Goal: Information Seeking & Learning: Find specific fact

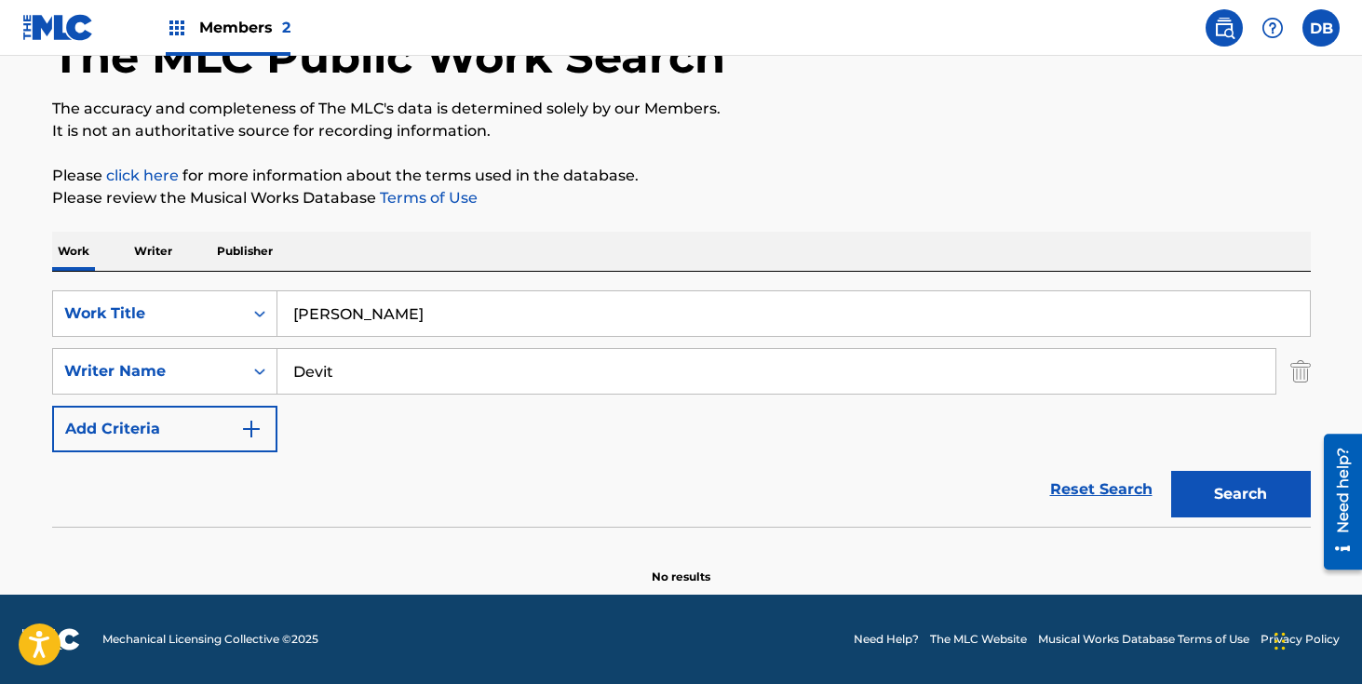
drag, startPoint x: 387, startPoint y: 321, endPoint x: 297, endPoint y: 321, distance: 90.3
click at [297, 321] on input "[PERSON_NAME]" at bounding box center [794, 313] width 1033 height 45
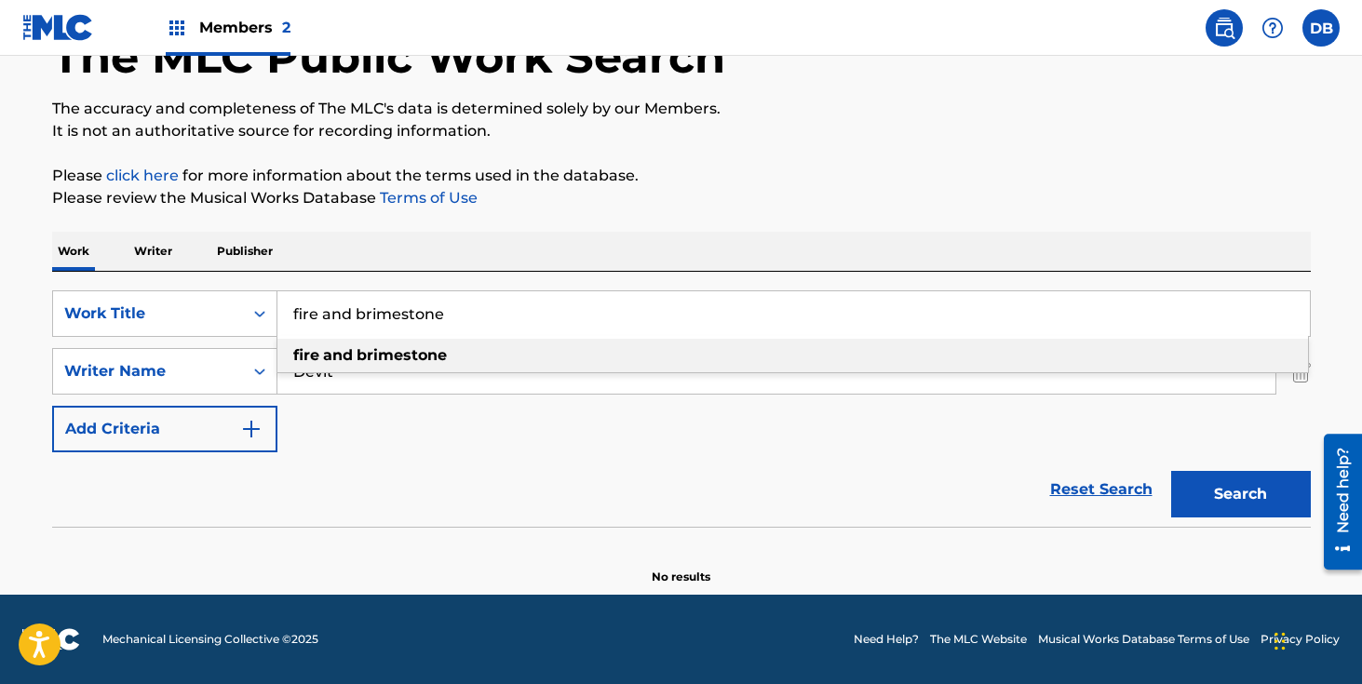
type input "fire and brimestone"
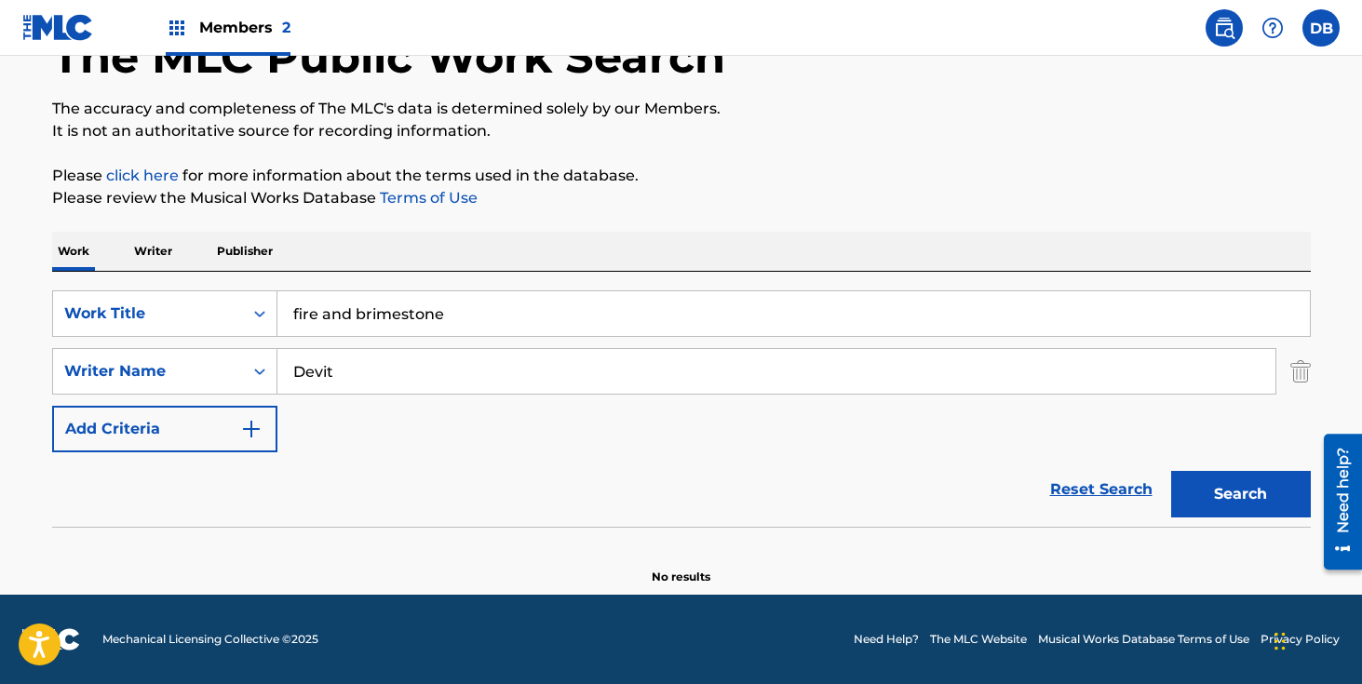
click at [380, 393] on input "Devit" at bounding box center [777, 371] width 998 height 45
drag, startPoint x: 368, startPoint y: 371, endPoint x: 269, endPoint y: 371, distance: 98.7
click at [269, 371] on div "SearchWithCriteriab4c920f1-c331-4126-b5a8-c9a626061e4a Writer Name [PERSON_NAME]" at bounding box center [681, 371] width 1259 height 47
type input "[PERSON_NAME]"
click at [1171, 471] on button "Search" at bounding box center [1241, 494] width 140 height 47
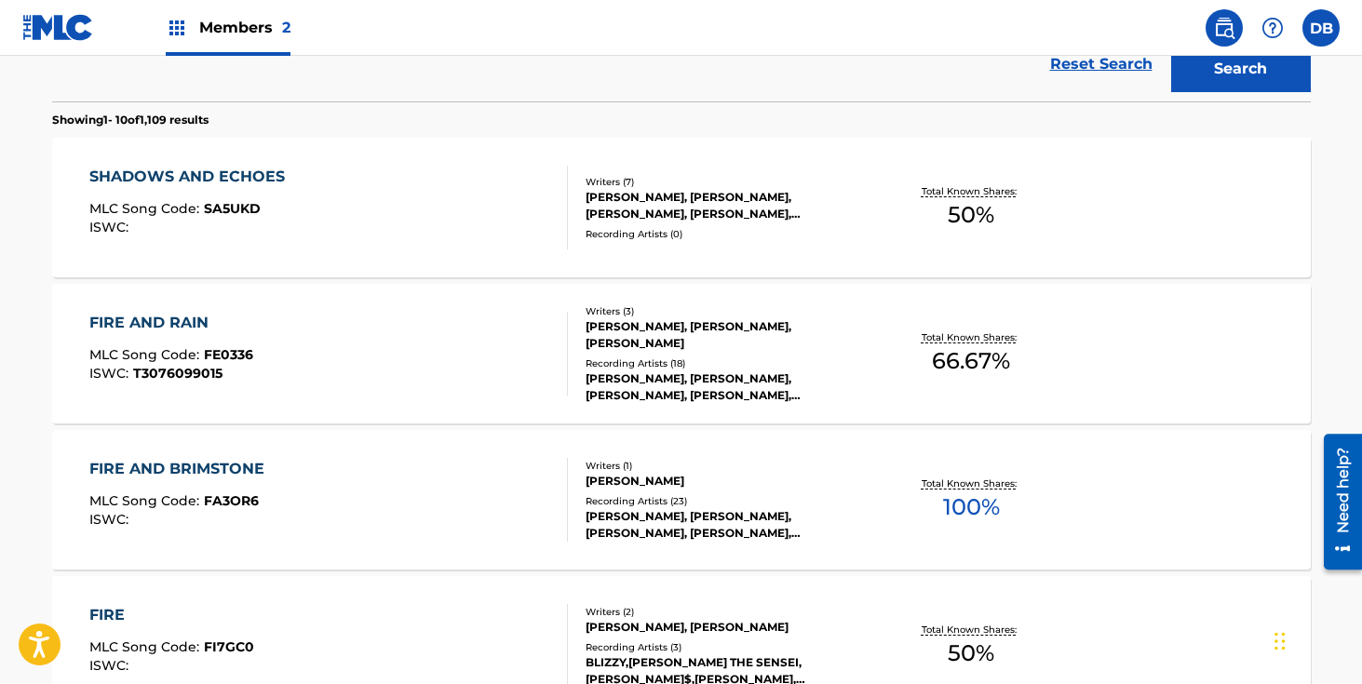
scroll to position [586, 0]
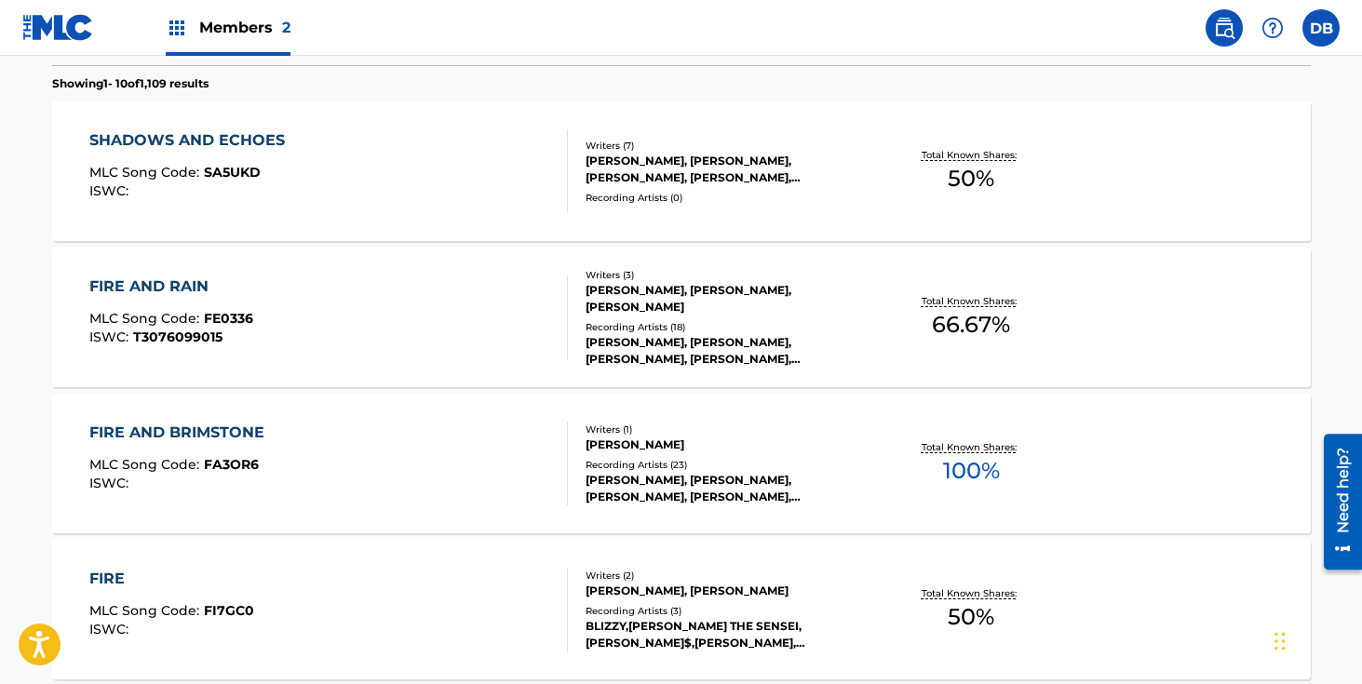
click at [653, 462] on div "Writers ( 1 ) [PERSON_NAME] Recording Artists ( 23 ) [PERSON_NAME], [PERSON_NAM…" at bounding box center [717, 464] width 299 height 83
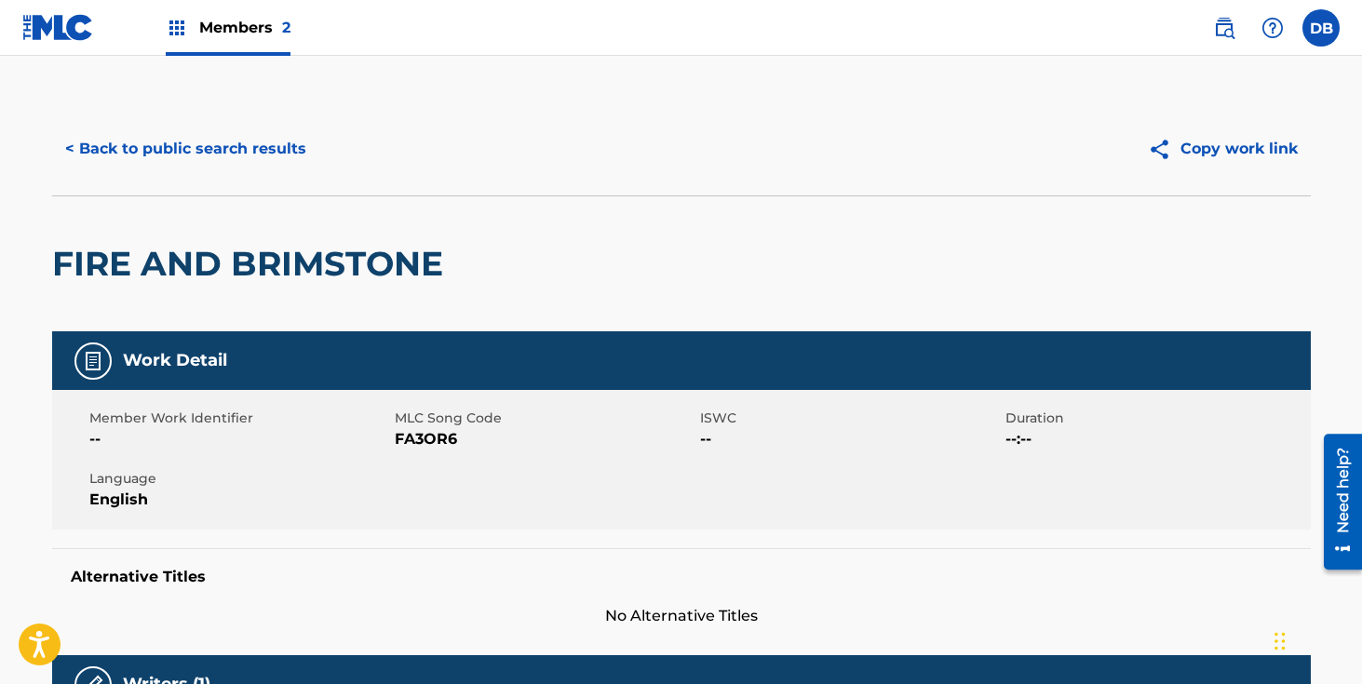
click at [226, 147] on button "< Back to public search results" at bounding box center [185, 149] width 267 height 47
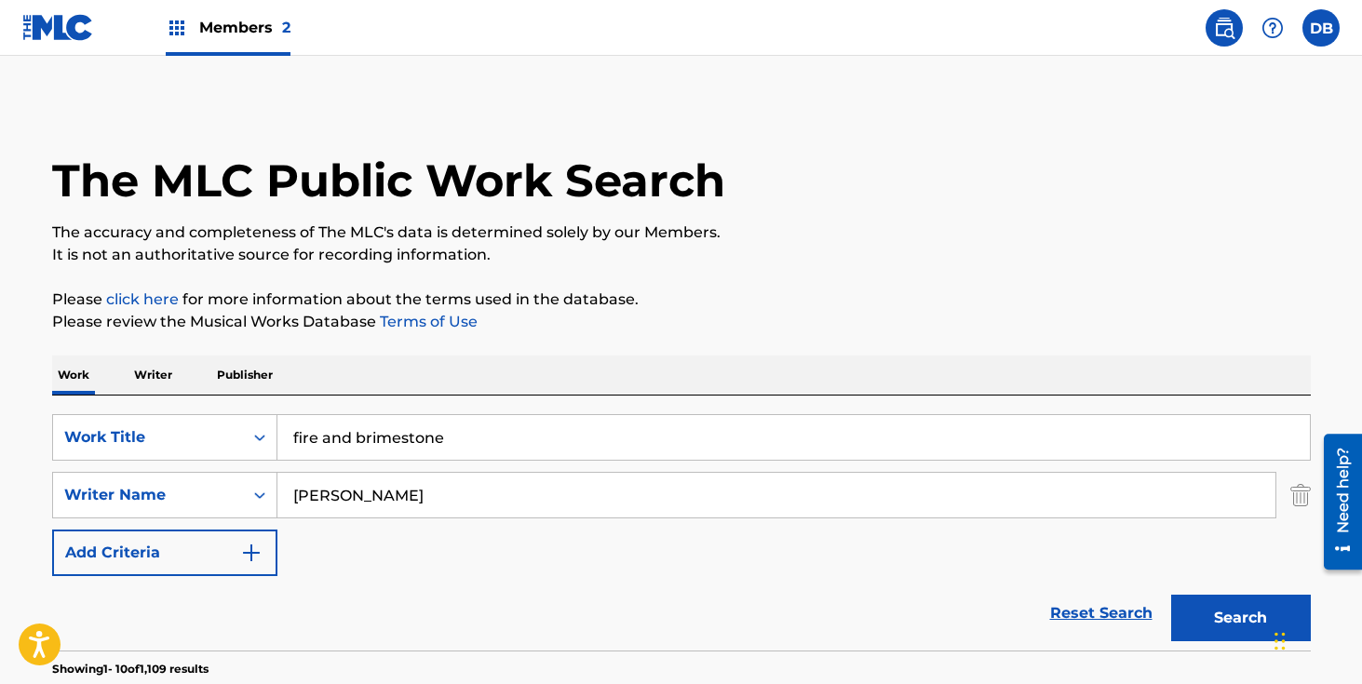
drag, startPoint x: 395, startPoint y: 444, endPoint x: 298, endPoint y: 444, distance: 96.8
click at [298, 444] on input "fire and brimestone" at bounding box center [794, 437] width 1033 height 45
type input "f"
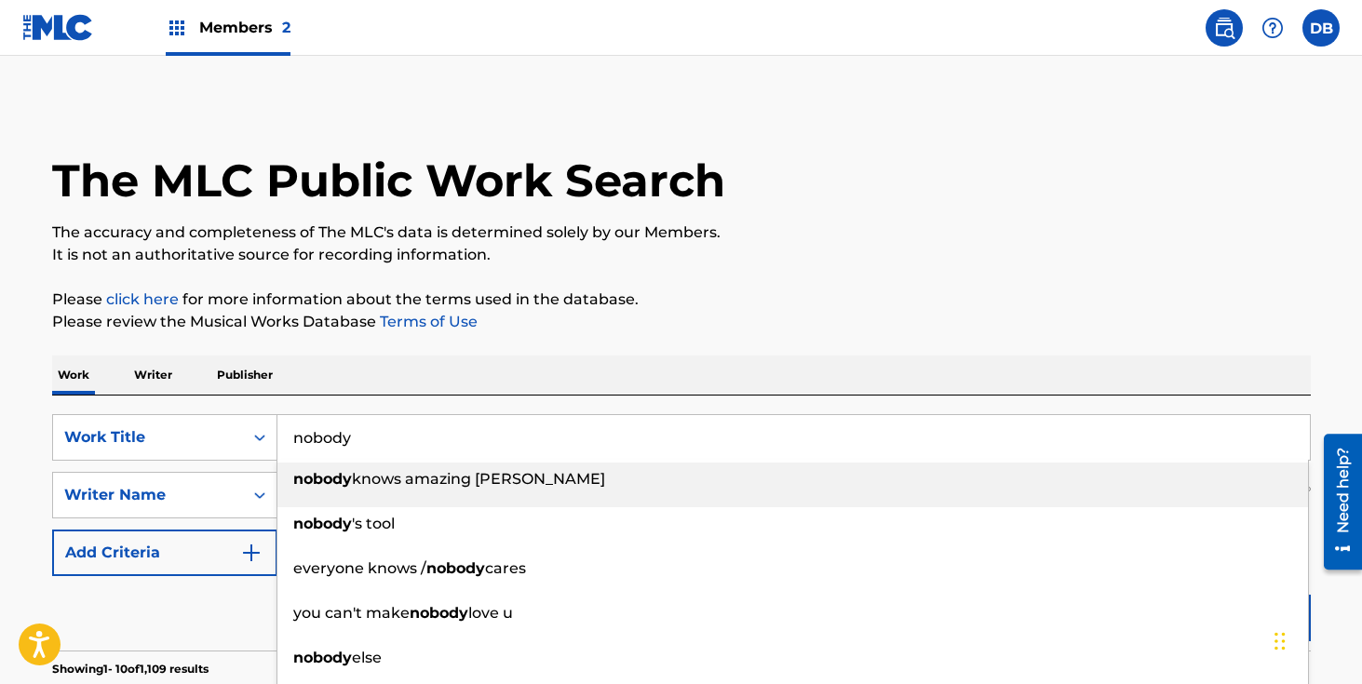
type input "nobody"
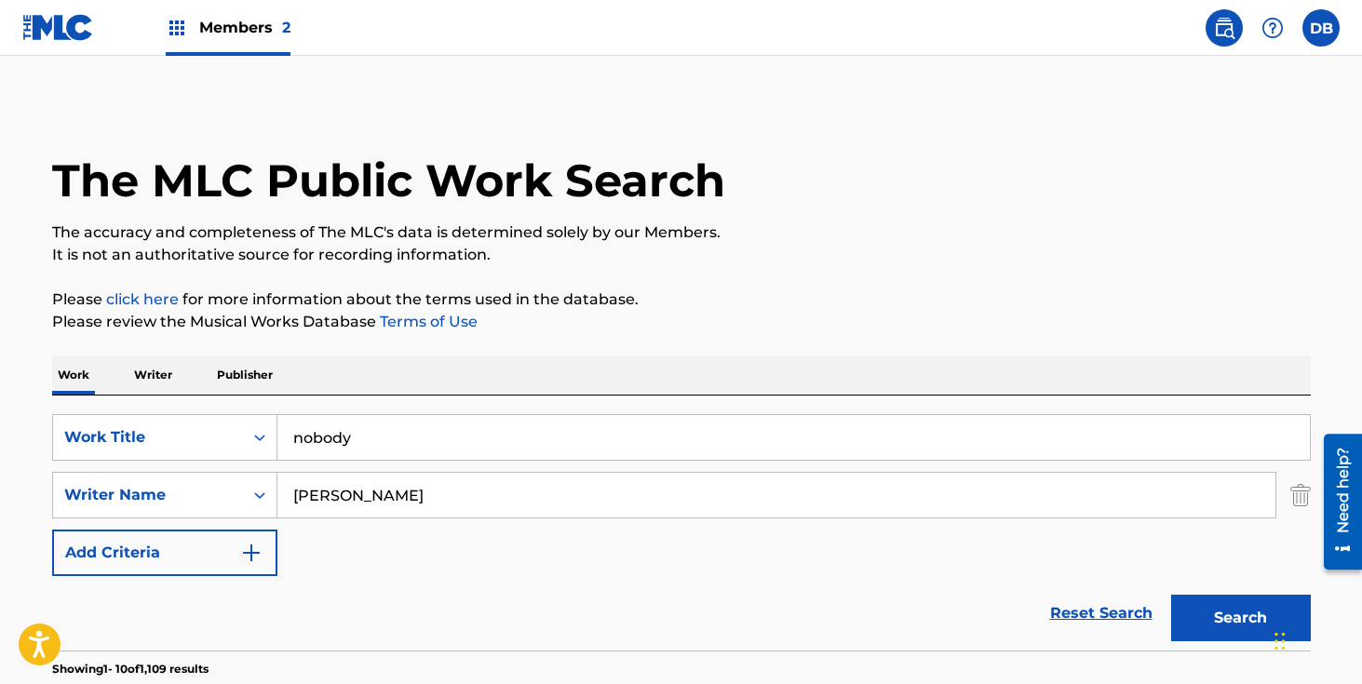
click at [360, 372] on div "Work Writer Publisher" at bounding box center [681, 375] width 1259 height 39
click at [1212, 603] on button "Search" at bounding box center [1241, 618] width 140 height 47
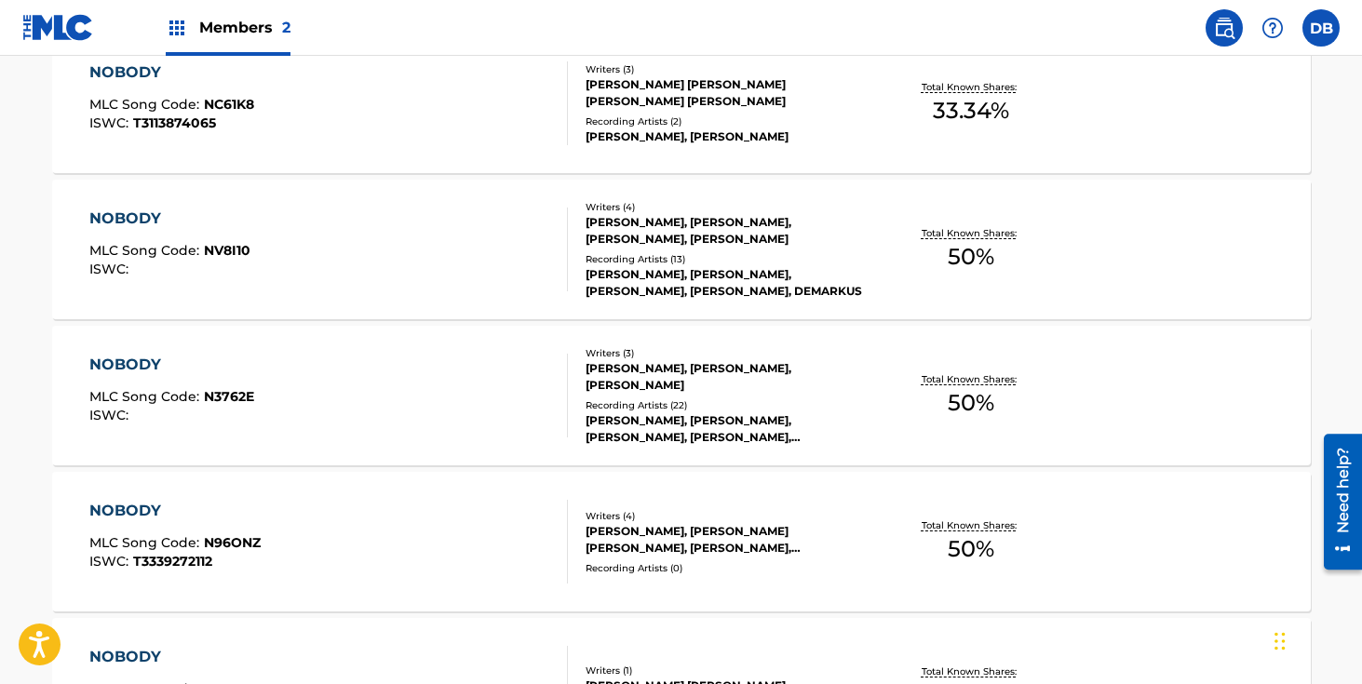
scroll to position [657, 0]
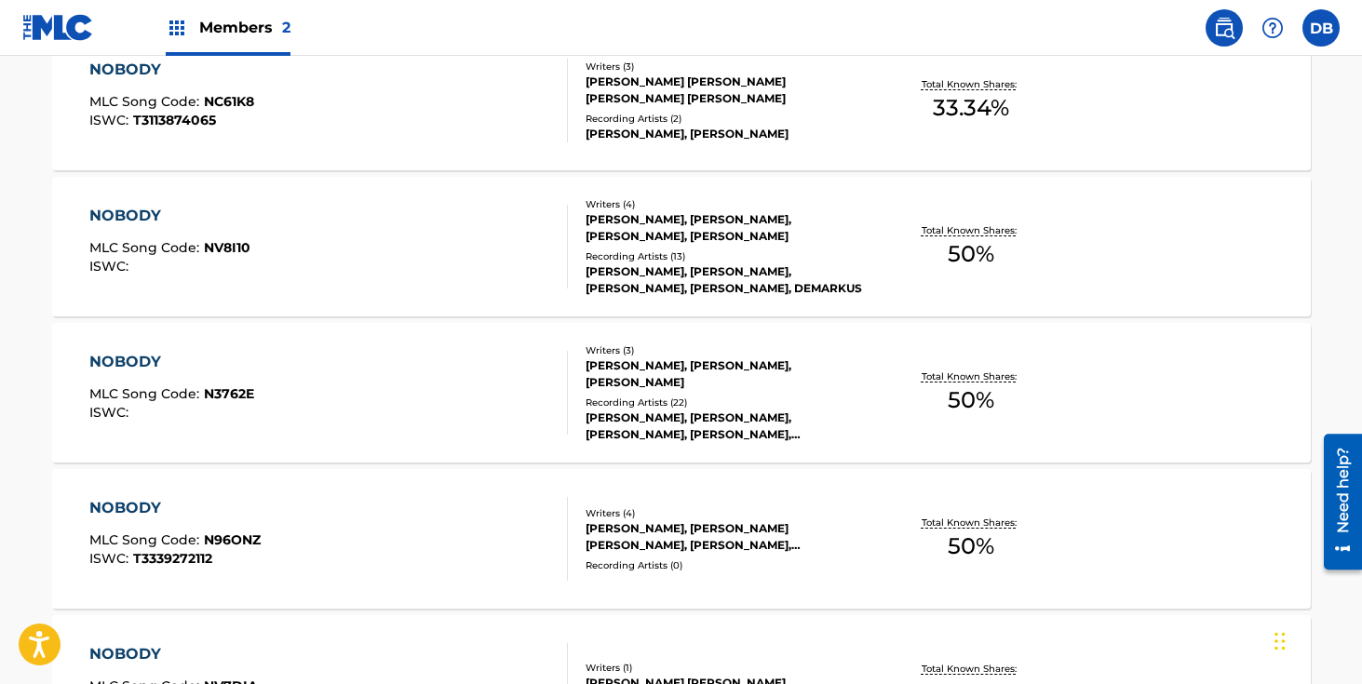
click at [644, 419] on div "[PERSON_NAME], [PERSON_NAME], [PERSON_NAME], [PERSON_NAME], [PERSON_NAME]" at bounding box center [726, 427] width 281 height 34
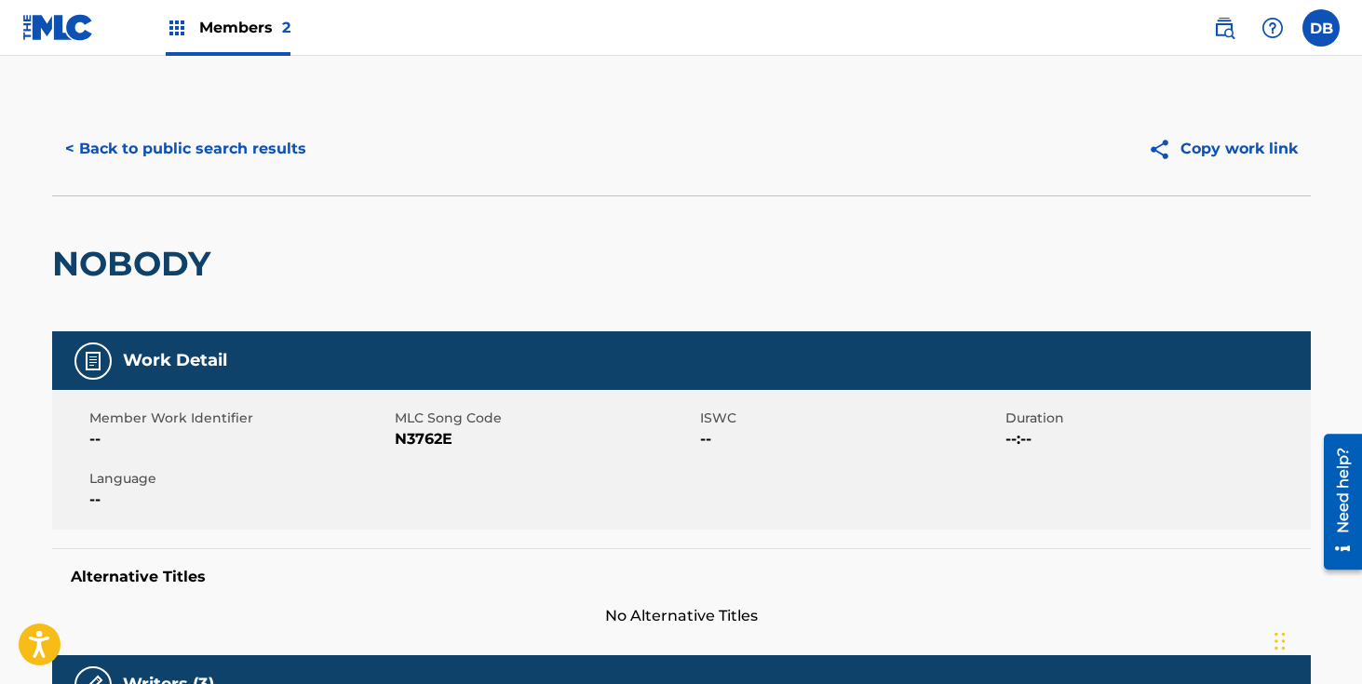
click at [92, 156] on button "< Back to public search results" at bounding box center [185, 149] width 267 height 47
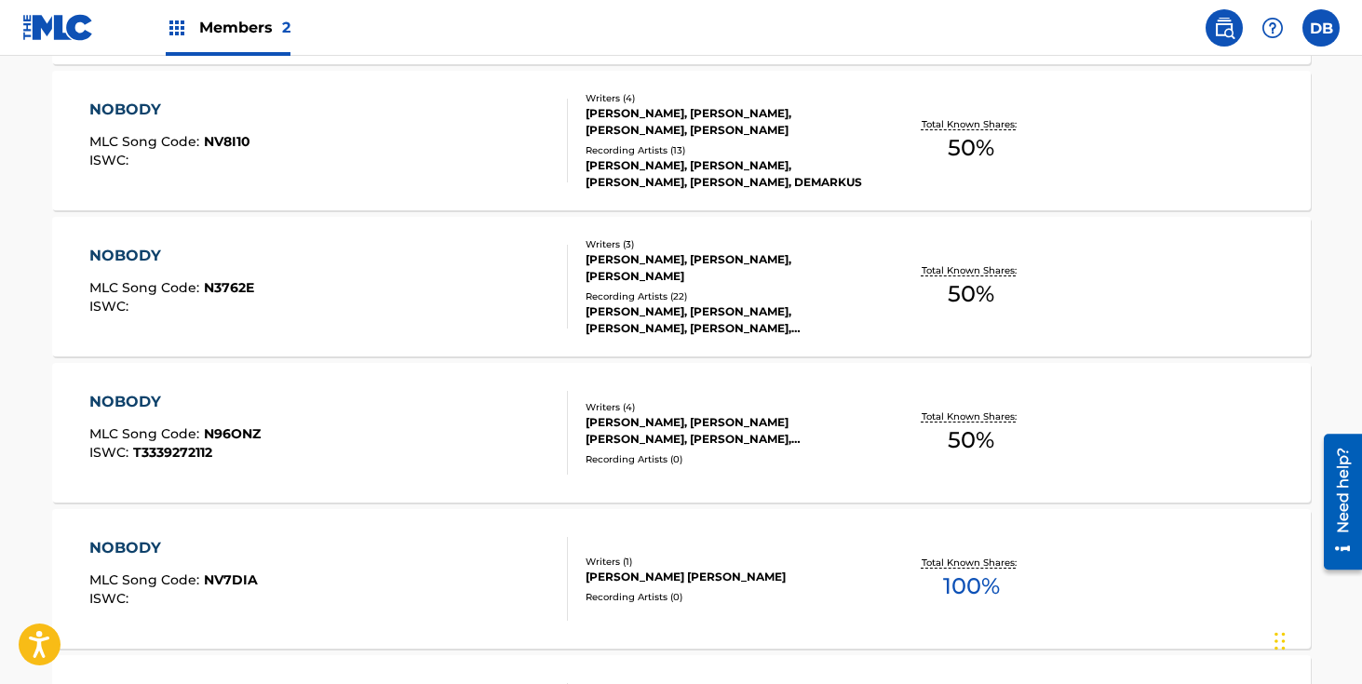
scroll to position [806, 0]
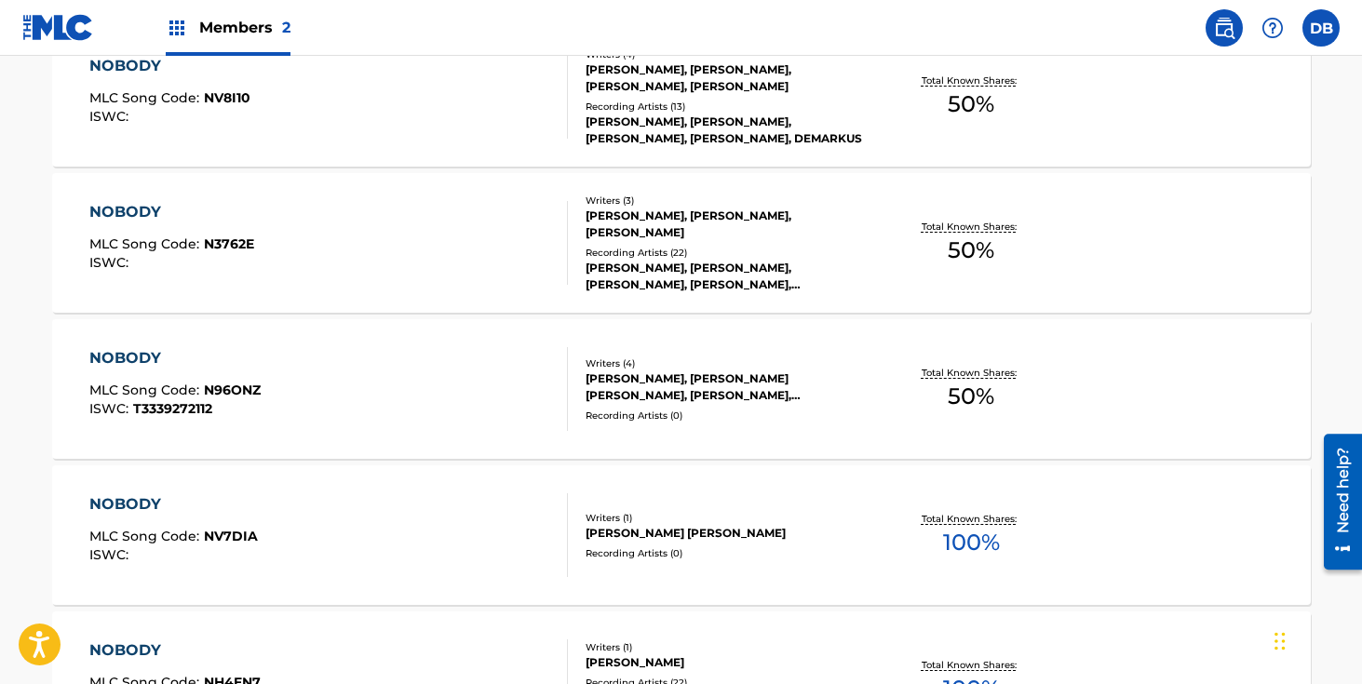
click at [653, 268] on div "[PERSON_NAME], [PERSON_NAME], [PERSON_NAME], [PERSON_NAME], [PERSON_NAME]" at bounding box center [726, 277] width 281 height 34
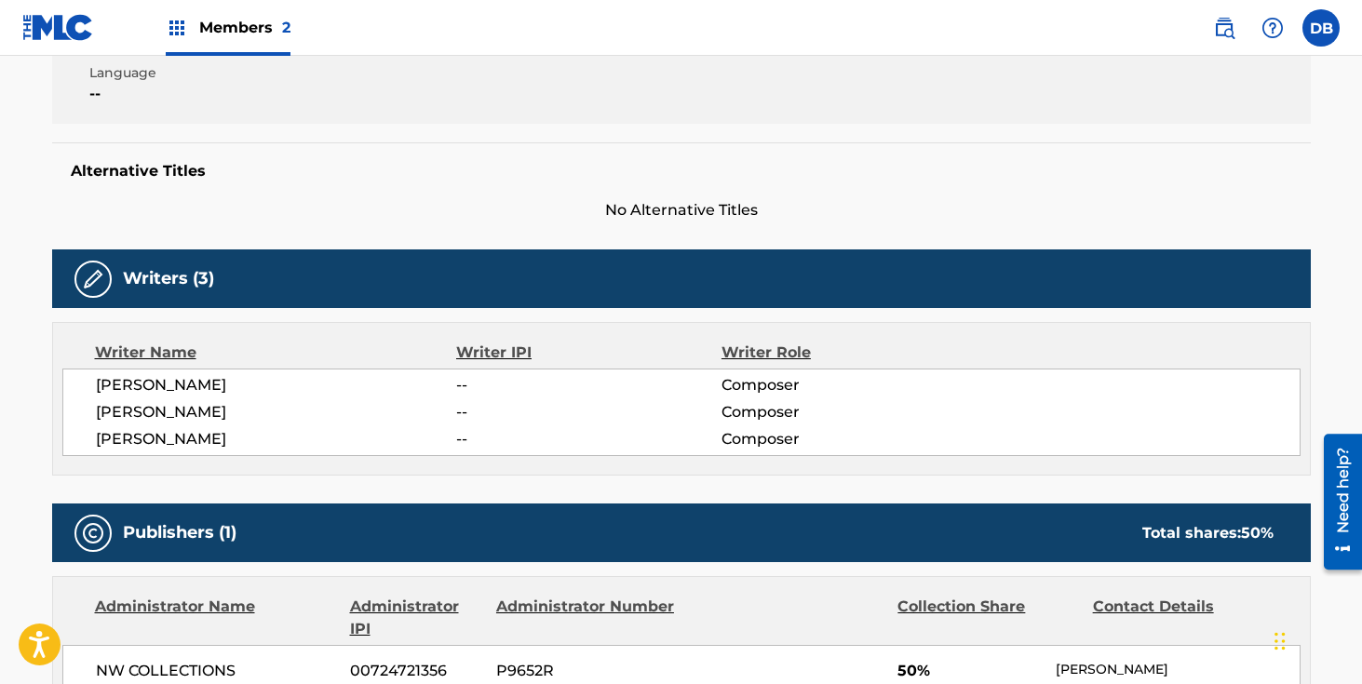
scroll to position [131, 0]
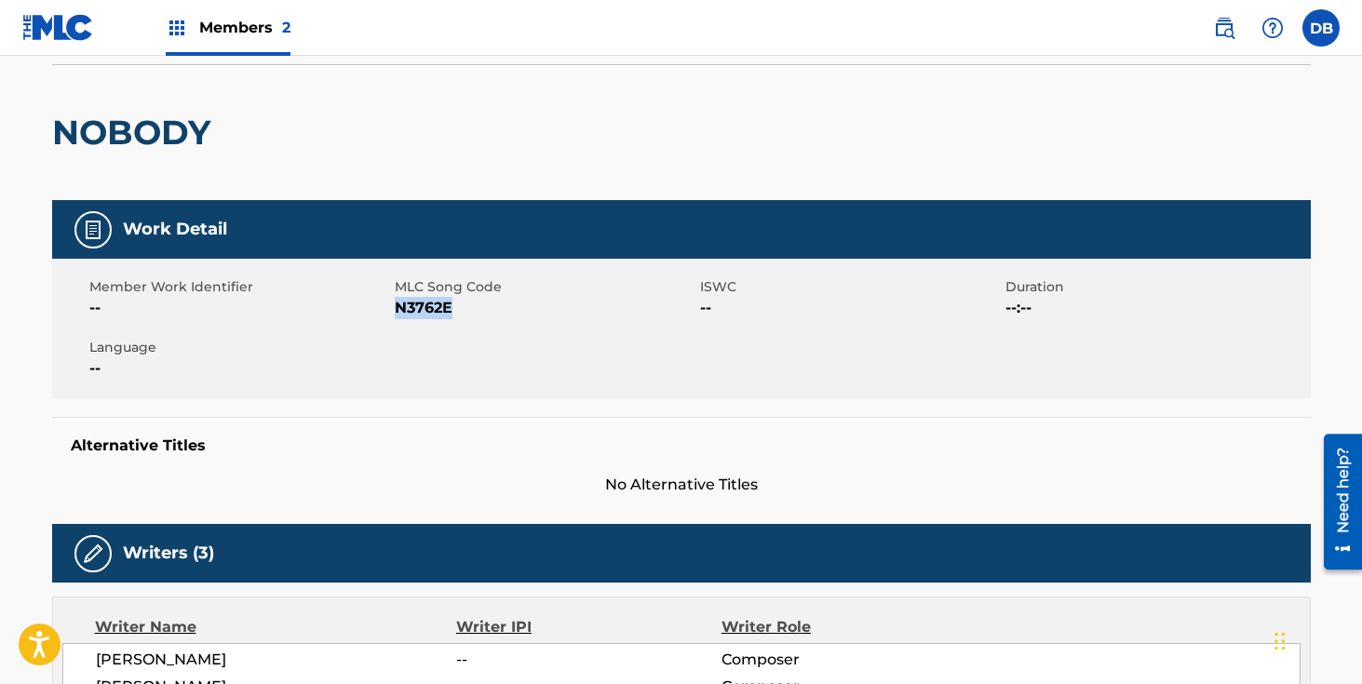
drag, startPoint x: 487, startPoint y: 307, endPoint x: 398, endPoint y: 311, distance: 89.5
click at [398, 311] on span "N3762E" at bounding box center [545, 308] width 301 height 22
copy span "N3762E"
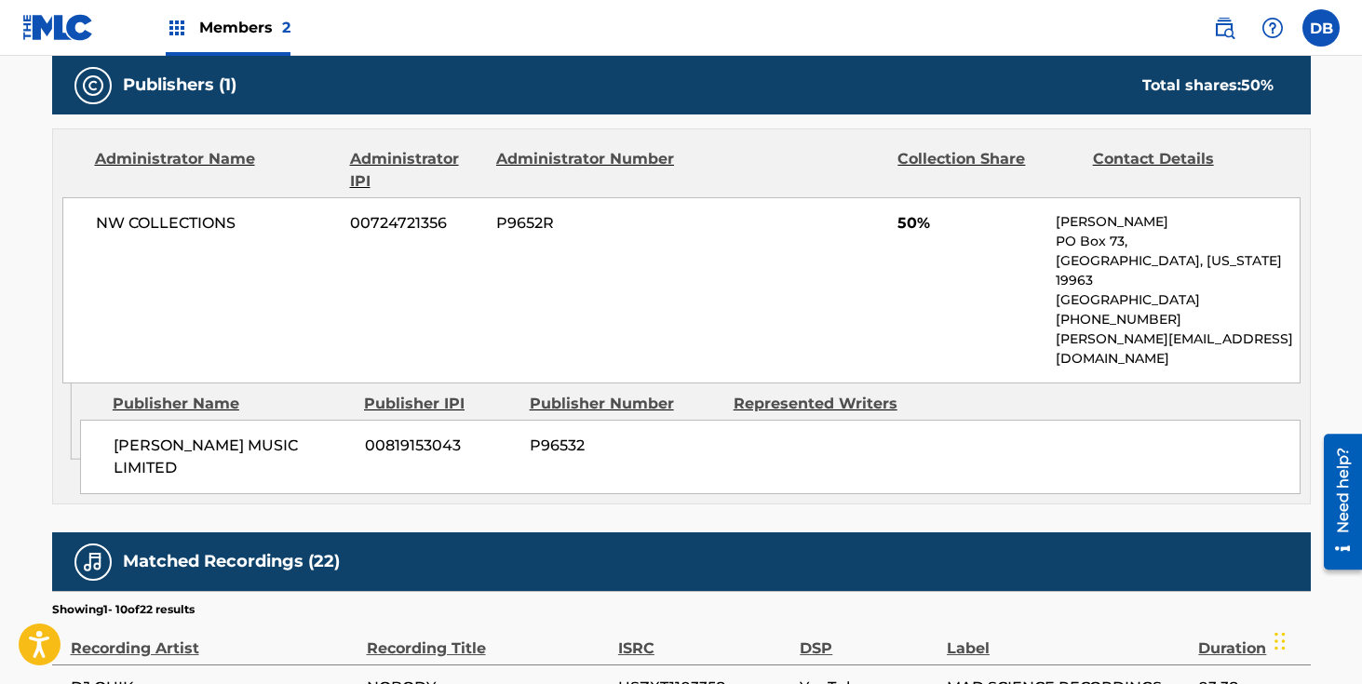
scroll to position [759, 0]
